Goal: Check status: Check status

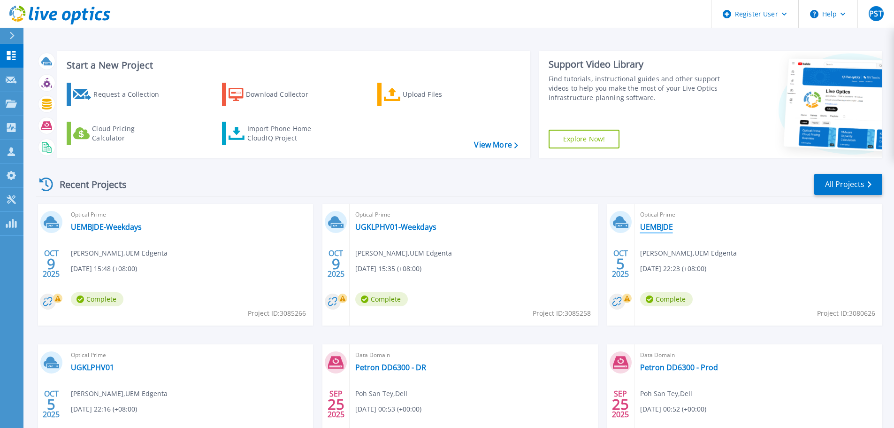
click at [661, 230] on link "UEMBJDE" at bounding box center [656, 226] width 33 height 9
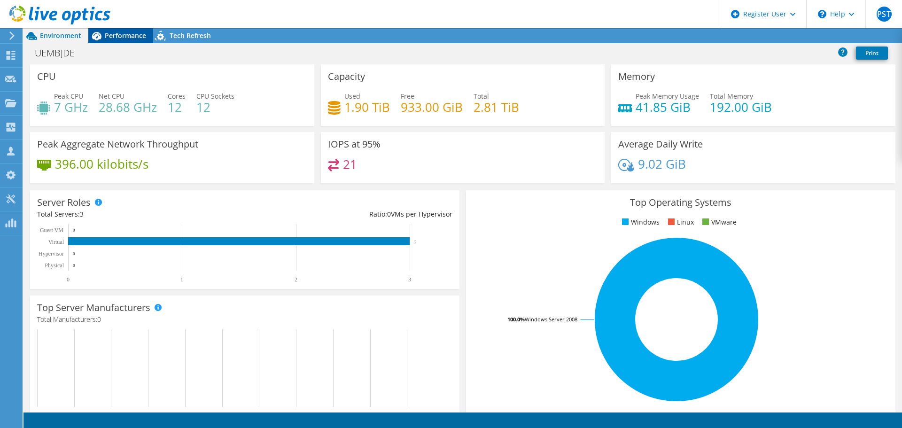
click at [114, 35] on span "Performance" at bounding box center [125, 35] width 41 height 9
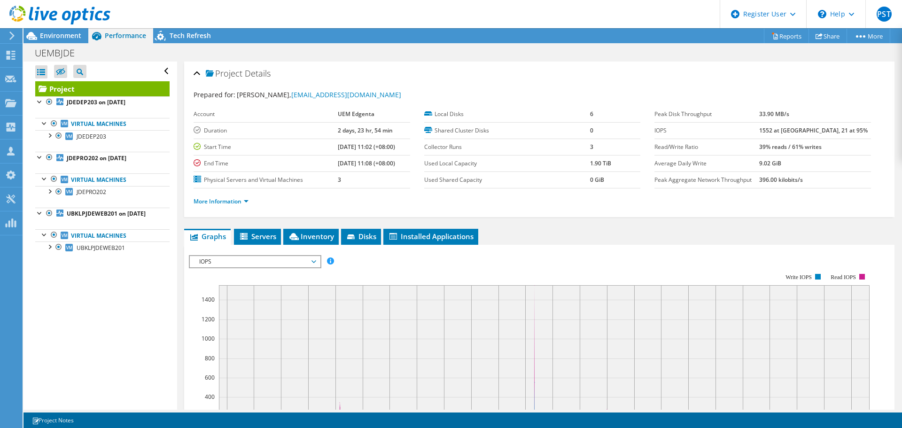
click at [36, 28] on div at bounding box center [55, 15] width 110 height 31
click at [49, 31] on span "Environment" at bounding box center [60, 35] width 41 height 9
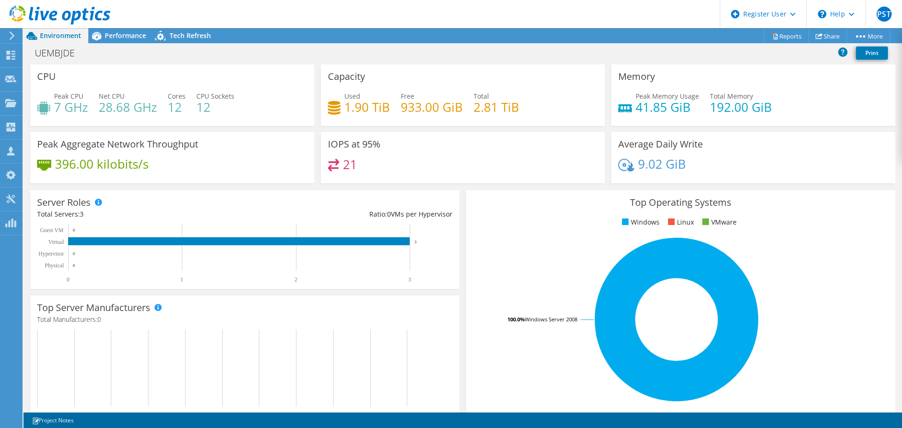
click at [50, 18] on use at bounding box center [59, 15] width 101 height 19
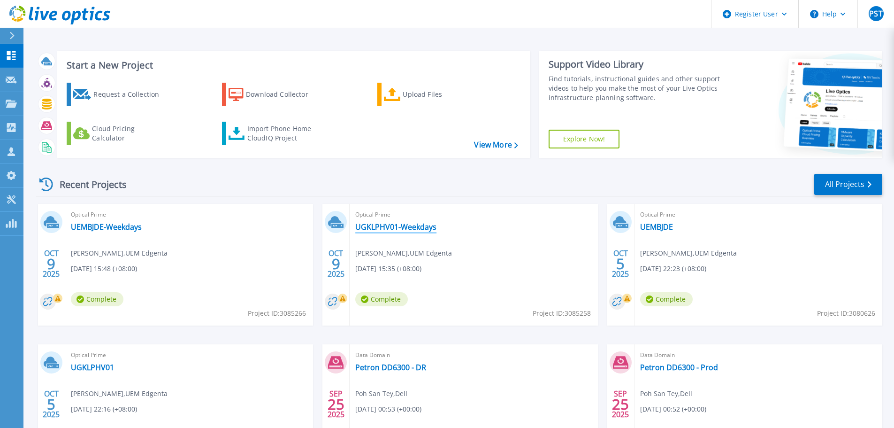
click at [392, 228] on link "UGKLPHV01-Weekdays" at bounding box center [395, 226] width 81 height 9
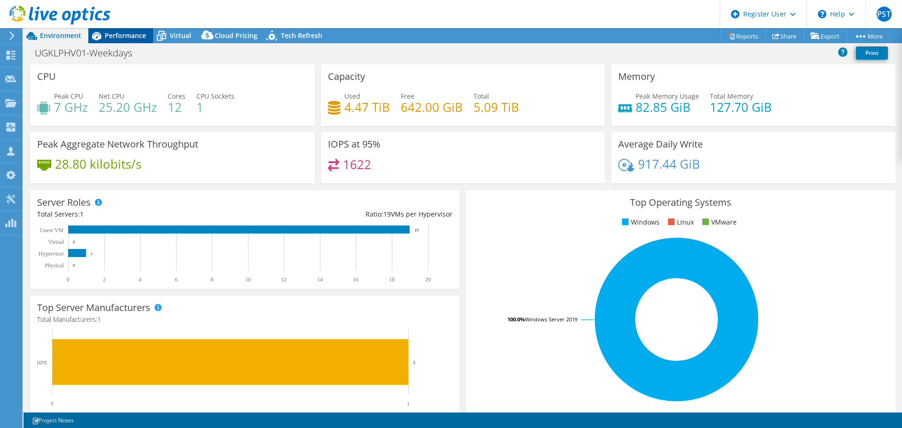
click at [135, 37] on span "Performance" at bounding box center [125, 35] width 41 height 9
